Goal: Information Seeking & Learning: Learn about a topic

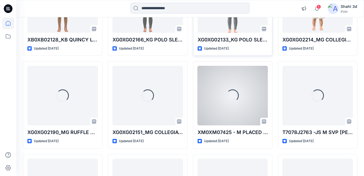
scroll to position [335, 0]
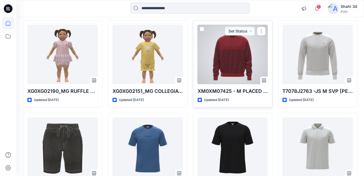
click at [245, 60] on div at bounding box center [233, 55] width 71 height 60
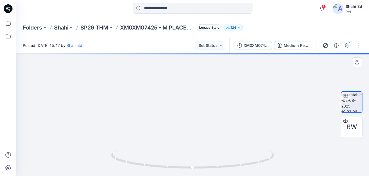
drag, startPoint x: 230, startPoint y: 72, endPoint x: 221, endPoint y: 146, distance: 74.1
click at [221, 146] on img at bounding box center [192, 14] width 527 height 325
drag, startPoint x: 233, startPoint y: 89, endPoint x: 232, endPoint y: 169, distance: 79.8
click at [232, 169] on div at bounding box center [192, 114] width 352 height 123
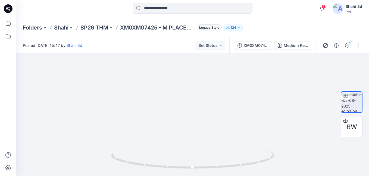
drag, startPoint x: 249, startPoint y: 116, endPoint x: 270, endPoint y: 22, distance: 96.5
click at [270, 0] on html "5 Notifications YH [PERSON_NAME] commented on XW0XW08116 View Style 22 hours ag…" at bounding box center [184, 88] width 369 height 176
drag, startPoint x: 269, startPoint y: 88, endPoint x: 279, endPoint y: 30, distance: 58.1
click at [279, 30] on div "Folders Shahi SP26 THM XM0XM07425 - M PLACED STRIPE 1/4 ZIP Legacy Style 124 Po…" at bounding box center [192, 96] width 352 height 159
drag, startPoint x: 243, startPoint y: 21, endPoint x: 244, endPoint y: 25, distance: 3.3
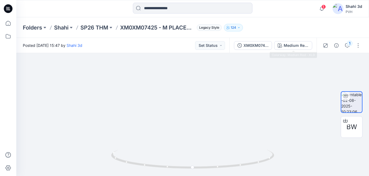
click at [243, 21] on div "Folders Shahi SP26 THM XM0XM07425 - M PLACED STRIPE 1/4 ZIP Legacy Style 124 Po…" at bounding box center [192, 96] width 352 height 159
drag, startPoint x: 217, startPoint y: 123, endPoint x: 226, endPoint y: 71, distance: 53.0
click at [226, 34] on div "Folders Shahi SP26 THM XM0XM07425 - M PLACED STRIPE 1/4 ZIP Legacy Style 124 Po…" at bounding box center [192, 96] width 352 height 159
drag, startPoint x: 227, startPoint y: 69, endPoint x: 230, endPoint y: 46, distance: 24.1
click at [230, 46] on div "Posted [DATE] 15:47 by Shahi 3d Set Status XM0XM07425 Medium Red - XLD 1 BW Med…" at bounding box center [192, 107] width 352 height 138
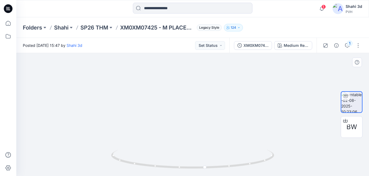
drag, startPoint x: 268, startPoint y: 100, endPoint x: 37, endPoint y: 131, distance: 232.8
drag, startPoint x: 283, startPoint y: 80, endPoint x: 153, endPoint y: 138, distance: 143.2
drag, startPoint x: 208, startPoint y: 103, endPoint x: 199, endPoint y: 165, distance: 63.1
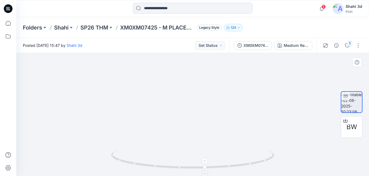
click at [199, 165] on div at bounding box center [192, 114] width 352 height 123
drag, startPoint x: 274, startPoint y: 72, endPoint x: 247, endPoint y: 154, distance: 86.0
click at [247, 154] on div at bounding box center [192, 114] width 352 height 123
drag, startPoint x: 204, startPoint y: 89, endPoint x: 174, endPoint y: 174, distance: 89.9
click at [174, 174] on div at bounding box center [192, 114] width 352 height 123
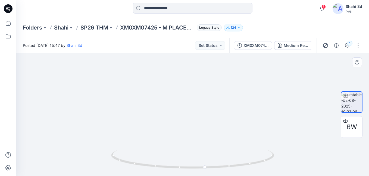
drag, startPoint x: 284, startPoint y: 58, endPoint x: 189, endPoint y: 124, distance: 116.2
drag, startPoint x: 220, startPoint y: 113, endPoint x: 191, endPoint y: 141, distance: 40.9
click at [256, 47] on div "Posted [DATE] 15:47 by Shahi 3d Set Status XM0XM07425 Medium Red - XLD 1 BW Med…" at bounding box center [192, 107] width 352 height 138
drag, startPoint x: 204, startPoint y: 110, endPoint x: 197, endPoint y: 134, distance: 24.8
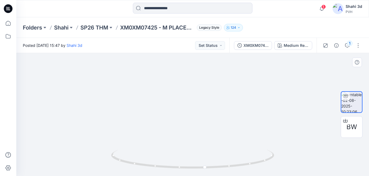
drag, startPoint x: 203, startPoint y: 101, endPoint x: 213, endPoint y: 56, distance: 46.6
drag, startPoint x: 192, startPoint y: 120, endPoint x: 210, endPoint y: 70, distance: 54.1
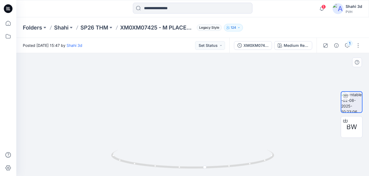
drag, startPoint x: 212, startPoint y: 94, endPoint x: 224, endPoint y: 94, distance: 12.2
drag, startPoint x: 274, startPoint y: 141, endPoint x: 177, endPoint y: 183, distance: 106.0
click at [177, 176] on html "5 Notifications YH [PERSON_NAME] commented on XW0XW08116 View Style 22 hours ag…" at bounding box center [184, 88] width 369 height 176
drag, startPoint x: 212, startPoint y: 152, endPoint x: 240, endPoint y: 82, distance: 74.8
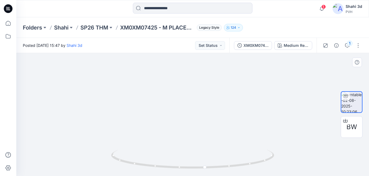
drag, startPoint x: 246, startPoint y: 98, endPoint x: 223, endPoint y: 51, distance: 52.3
click at [223, 47] on div "Posted [DATE] 15:47 by Shahi 3d Set Status XM0XM07425 Medium Red - XLD 1 BW Med…" at bounding box center [192, 107] width 352 height 138
drag, startPoint x: 227, startPoint y: 91, endPoint x: 219, endPoint y: 57, distance: 35.1
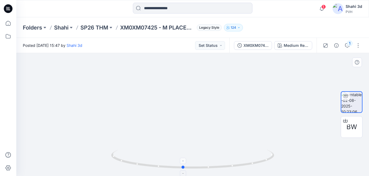
drag, startPoint x: 205, startPoint y: 168, endPoint x: 152, endPoint y: 157, distance: 54.9
click at [152, 157] on icon at bounding box center [193, 160] width 164 height 20
drag, startPoint x: 187, startPoint y: 168, endPoint x: 169, endPoint y: 163, distance: 18.7
click at [169, 163] on icon at bounding box center [193, 160] width 164 height 20
drag, startPoint x: 208, startPoint y: 102, endPoint x: 247, endPoint y: 167, distance: 76.2
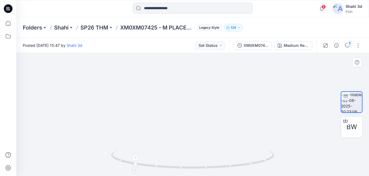
click at [247, 167] on div at bounding box center [192, 114] width 352 height 123
drag, startPoint x: 213, startPoint y: 141, endPoint x: 215, endPoint y: 124, distance: 16.4
drag, startPoint x: 218, startPoint y: 117, endPoint x: 226, endPoint y: 142, distance: 26.4
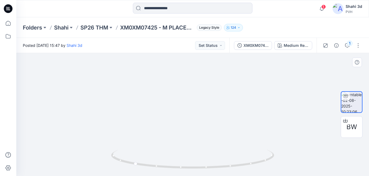
drag, startPoint x: 233, startPoint y: 142, endPoint x: 237, endPoint y: 109, distance: 33.1
drag, startPoint x: 290, startPoint y: 124, endPoint x: 292, endPoint y: 66, distance: 58.1
drag, startPoint x: 248, startPoint y: 112, endPoint x: 211, endPoint y: 120, distance: 37.5
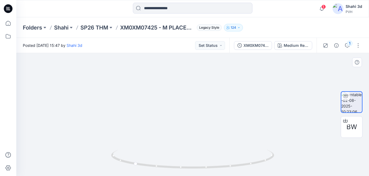
drag, startPoint x: 203, startPoint y: 169, endPoint x: 124, endPoint y: 160, distance: 79.2
click at [124, 160] on icon at bounding box center [193, 160] width 164 height 20
drag, startPoint x: 152, startPoint y: 124, endPoint x: 177, endPoint y: 166, distance: 48.7
click at [177, 166] on div at bounding box center [192, 114] width 352 height 123
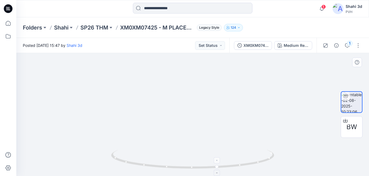
drag, startPoint x: 183, startPoint y: 113, endPoint x: 209, endPoint y: 154, distance: 49.2
click at [207, 163] on div at bounding box center [192, 114] width 352 height 123
drag, startPoint x: 216, startPoint y: 131, endPoint x: 178, endPoint y: 176, distance: 59.3
click at [174, 176] on html "5 Notifications YH [PERSON_NAME] commented on XW0XW08116 View Style 22 hours ag…" at bounding box center [184, 88] width 369 height 176
drag, startPoint x: 212, startPoint y: 142, endPoint x: 249, endPoint y: 176, distance: 50.0
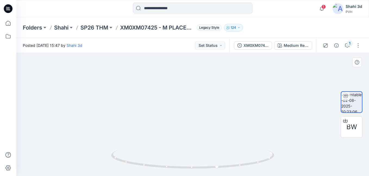
click at [249, 176] on html "5 Notifications YH [PERSON_NAME] commented on XW0XW08116 View Style 22 hours ag…" at bounding box center [184, 88] width 369 height 176
drag, startPoint x: 256, startPoint y: 188, endPoint x: 250, endPoint y: 95, distance: 93.6
click at [256, 176] on html "5 Notifications YH [PERSON_NAME] commented on XW0XW08116 View Style 22 hours ag…" at bounding box center [184, 88] width 369 height 176
drag, startPoint x: 250, startPoint y: 93, endPoint x: 261, endPoint y: 160, distance: 68.0
click at [261, 160] on div at bounding box center [192, 114] width 352 height 123
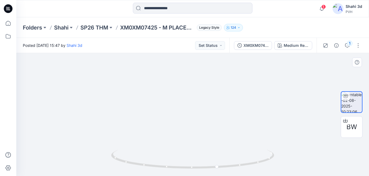
drag, startPoint x: 273, startPoint y: 171, endPoint x: 272, endPoint y: 103, distance: 68.1
click at [274, 175] on div at bounding box center [192, 114] width 352 height 123
drag, startPoint x: 272, startPoint y: 101, endPoint x: 275, endPoint y: 156, distance: 54.9
click at [276, 176] on html "5 Notifications YH [PERSON_NAME] commented on XW0XW08116 View Style 22 hours ag…" at bounding box center [184, 88] width 369 height 176
drag, startPoint x: 281, startPoint y: 161, endPoint x: 274, endPoint y: 150, distance: 13.3
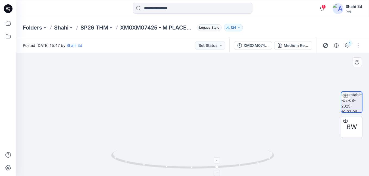
drag, startPoint x: 92, startPoint y: 96, endPoint x: 84, endPoint y: 59, distance: 37.8
click at [82, 54] on img at bounding box center [189, 42] width 527 height 268
drag, startPoint x: 149, startPoint y: 166, endPoint x: 131, endPoint y: 54, distance: 113.5
click at [131, 54] on div at bounding box center [192, 114] width 352 height 123
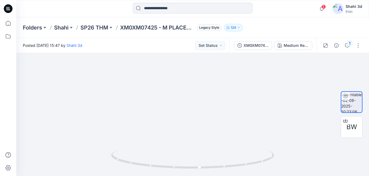
drag, startPoint x: 160, startPoint y: 132, endPoint x: 149, endPoint y: 52, distance: 81.3
click at [149, 52] on div "Posted [DATE] 15:47 by Shahi 3d Set Status XM0XM07425 Medium Red - XLD 1 BW Med…" at bounding box center [192, 107] width 352 height 138
drag, startPoint x: 163, startPoint y: 116, endPoint x: 155, endPoint y: 62, distance: 54.5
drag, startPoint x: 198, startPoint y: 169, endPoint x: 172, endPoint y: 161, distance: 27.3
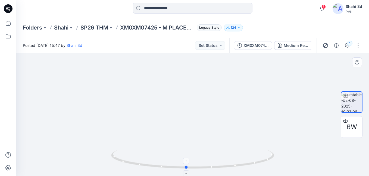
click at [172, 161] on icon at bounding box center [193, 160] width 164 height 20
drag, startPoint x: 186, startPoint y: 169, endPoint x: 153, endPoint y: 164, distance: 34.0
click at [153, 164] on icon at bounding box center [193, 160] width 164 height 20
drag, startPoint x: 173, startPoint y: 169, endPoint x: 144, endPoint y: 164, distance: 29.8
click at [144, 164] on icon at bounding box center [193, 160] width 164 height 20
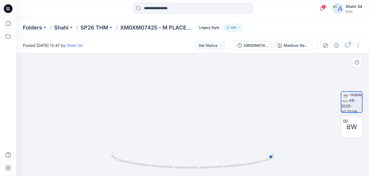
drag, startPoint x: 185, startPoint y: 158, endPoint x: 175, endPoint y: 124, distance: 36.0
click at [175, 124] on div at bounding box center [192, 114] width 352 height 123
drag, startPoint x: 153, startPoint y: 169, endPoint x: 140, endPoint y: 165, distance: 12.9
click at [140, 165] on icon at bounding box center [193, 160] width 164 height 20
drag, startPoint x: 156, startPoint y: 138, endPoint x: 142, endPoint y: 115, distance: 27.6
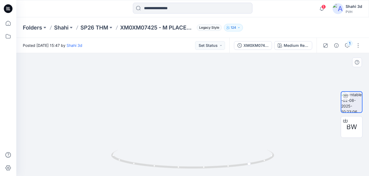
click at [142, 115] on img at bounding box center [192, 35] width 285 height 284
drag, startPoint x: 214, startPoint y: 115, endPoint x: 199, endPoint y: 148, distance: 35.9
drag, startPoint x: 207, startPoint y: 118, endPoint x: 203, endPoint y: 142, distance: 24.5
